Goal: Check status

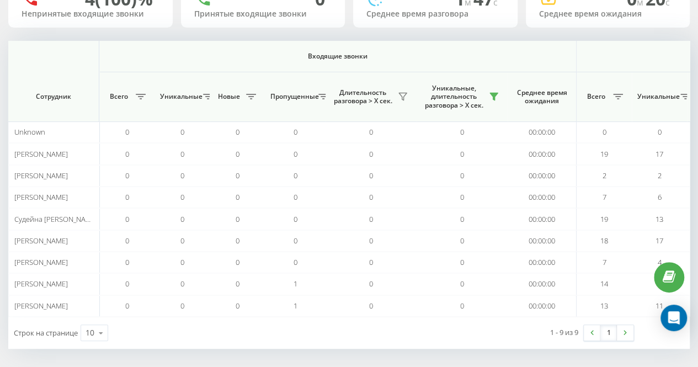
scroll to position [0, 681]
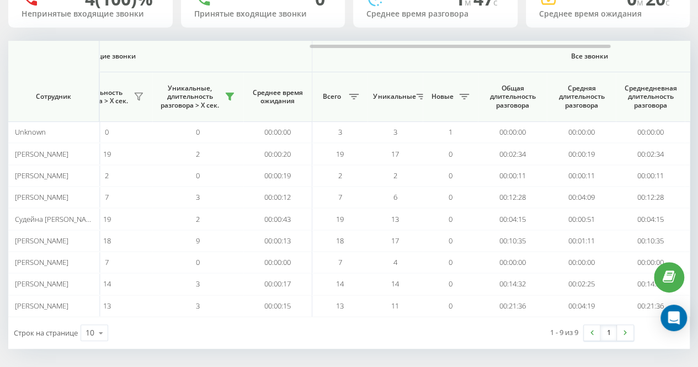
click at [119, 38] on div "[DATE] - [DATE] Отдел/Сотрудник 4 (100)% Непринятые входящие звонки 0 Принятые …" at bounding box center [349, 141] width 682 height 416
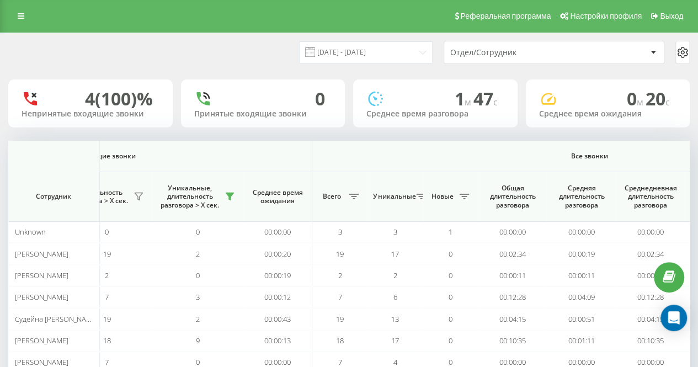
scroll to position [0, 0]
click at [380, 54] on input "[DATE] - [DATE]" at bounding box center [366, 53] width 134 height 22
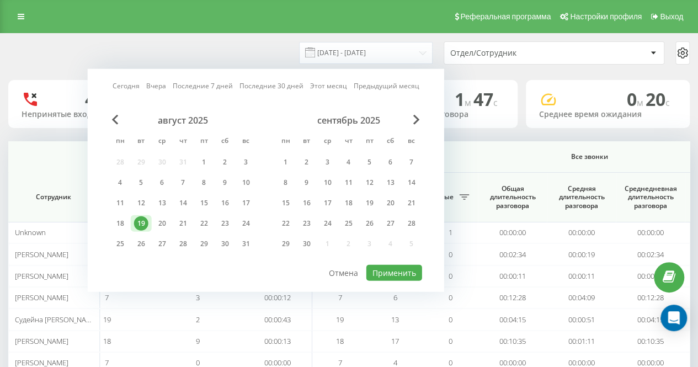
click at [185, 70] on div "Сегодня Вчера Последние 7 дней Последние 30 дней Этот месяц Предыдущий месяц ав…" at bounding box center [266, 180] width 357 height 223
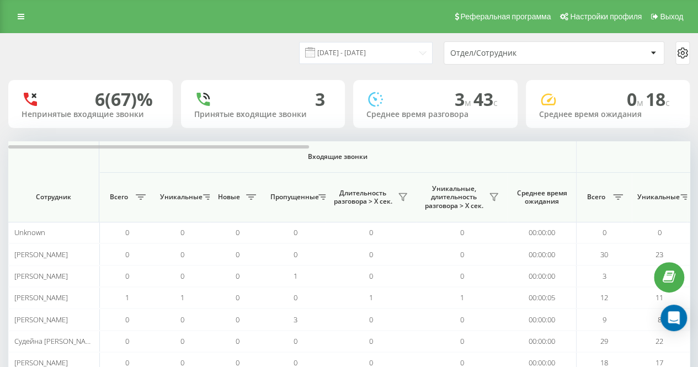
click at [268, 53] on div "[DATE] - [DATE] Отдел/Сотрудник" at bounding box center [349, 52] width 682 height 23
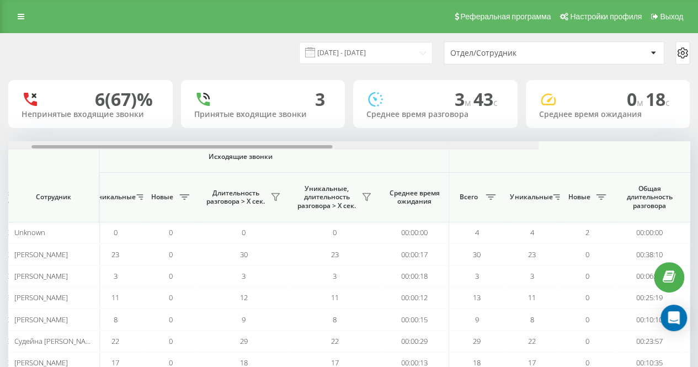
drag, startPoint x: 292, startPoint y: 145, endPoint x: 542, endPoint y: 137, distance: 250.8
click at [537, 139] on div "[DATE] - [DATE] Отдел/Сотрудник 6 (67)% Непринятые входящие звонки 3 Принятые в…" at bounding box center [349, 252] width 682 height 437
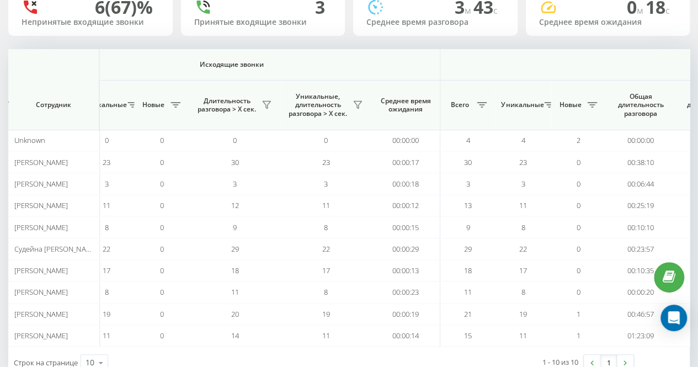
scroll to position [122, 0]
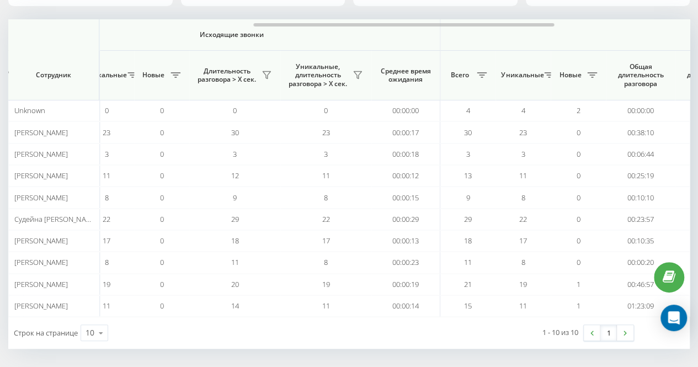
click at [452, 348] on div "19.08.2025 - 19.08.2025 Отдел/Сотрудник 6 (67)% Непринятые входящие звонки 3 Пр…" at bounding box center [349, 141] width 698 height 460
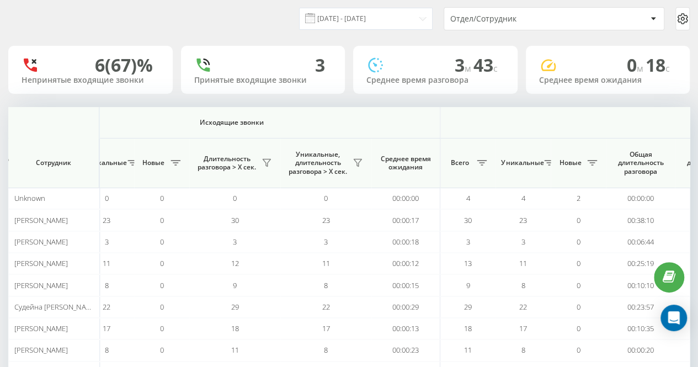
scroll to position [0, 0]
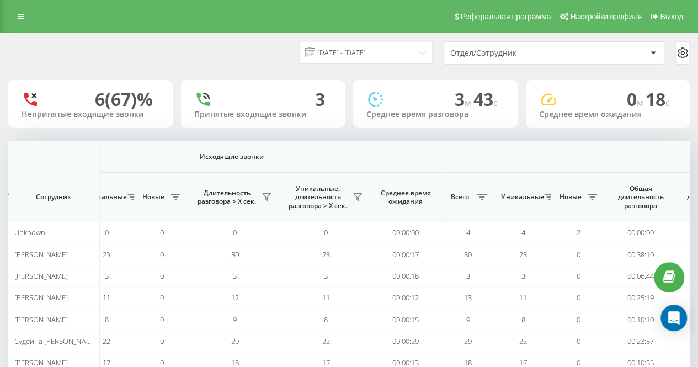
click at [223, 68] on div "19.08.2025 - 19.08.2025 Отдел/Сотрудник" at bounding box center [349, 53] width 697 height 39
